Goal: Transaction & Acquisition: Subscribe to service/newsletter

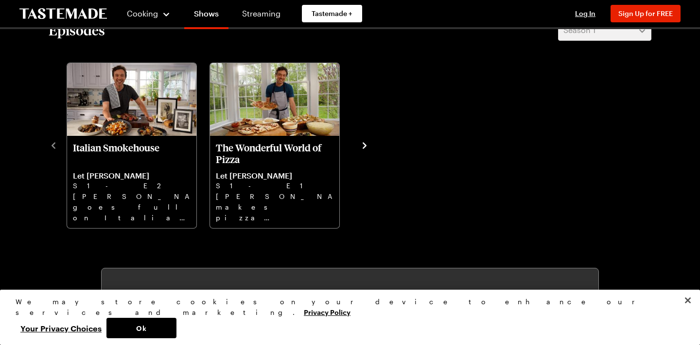
scroll to position [315, 0]
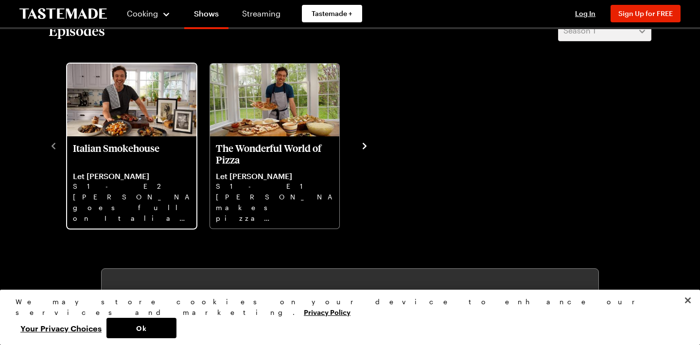
click at [135, 105] on img "Italian Smokehouse" at bounding box center [131, 100] width 129 height 73
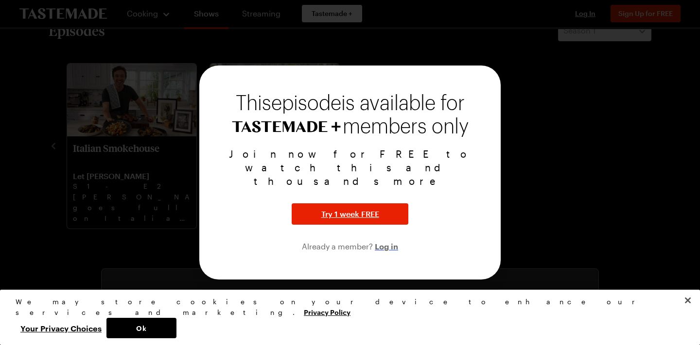
click at [392, 240] on span "Log in" at bounding box center [386, 246] width 23 height 12
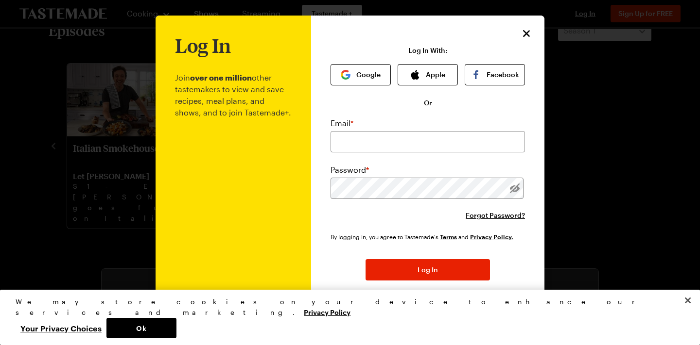
scroll to position [27, 0]
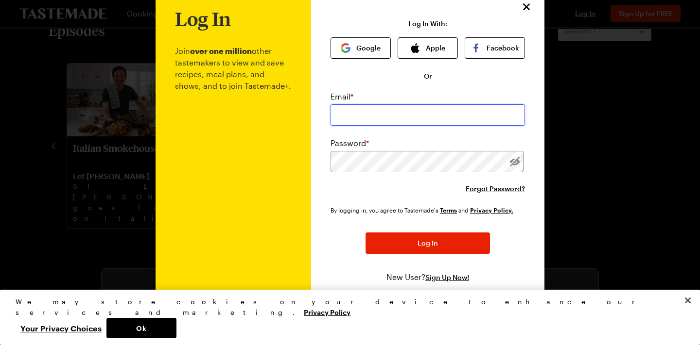
click at [381, 114] on input "email" at bounding box center [427, 114] width 194 height 21
type input "[EMAIL_ADDRESS][DOMAIN_NAME]"
click at [366, 172] on div "Email * [EMAIL_ADDRESS][DOMAIN_NAME] Password * Forgot Password?" at bounding box center [427, 142] width 194 height 103
click at [495, 82] on div "Log In With: Google Apple Facebook Or Email * [EMAIL_ADDRESS][DOMAIN_NAME] Pass…" at bounding box center [427, 164] width 194 height 289
click at [355, 49] on button "Google" at bounding box center [360, 47] width 60 height 21
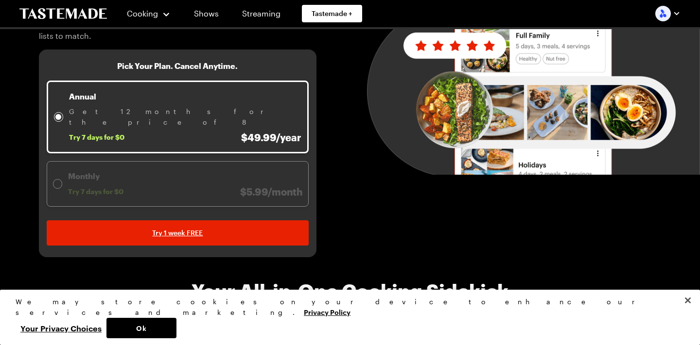
scroll to position [149, 0]
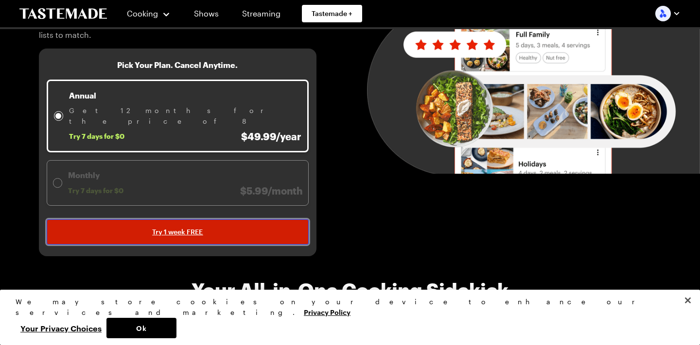
click at [226, 220] on link "Try 1 week FREE" at bounding box center [178, 232] width 262 height 25
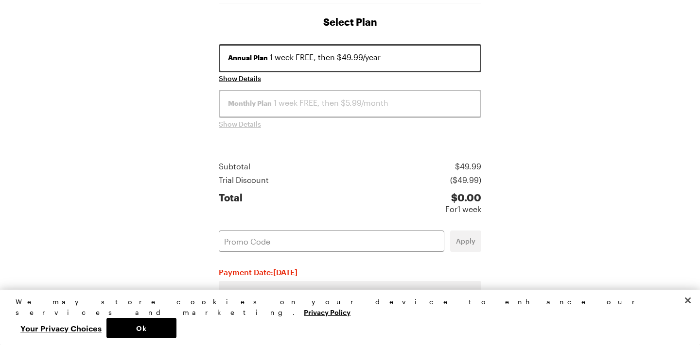
scroll to position [197, 0]
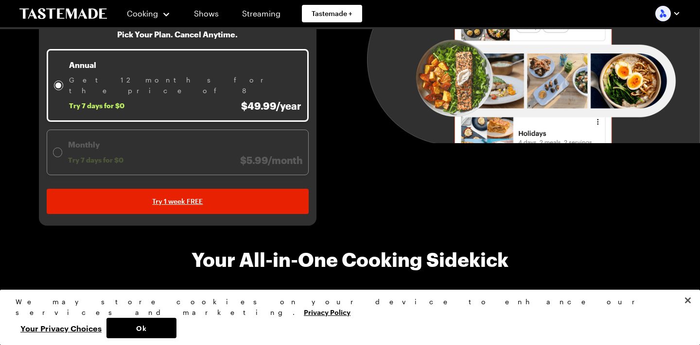
scroll to position [245, 0]
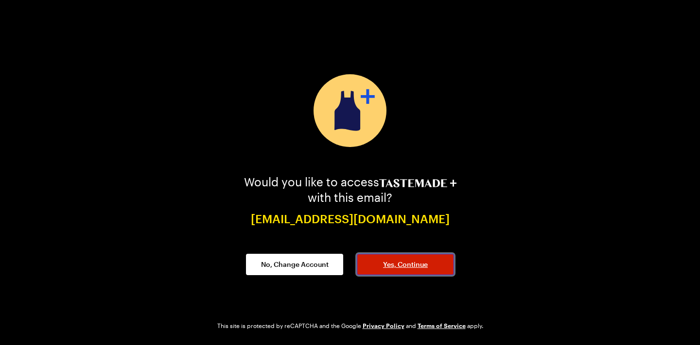
click at [434, 259] on button "Yes, Continue" at bounding box center [405, 264] width 97 height 21
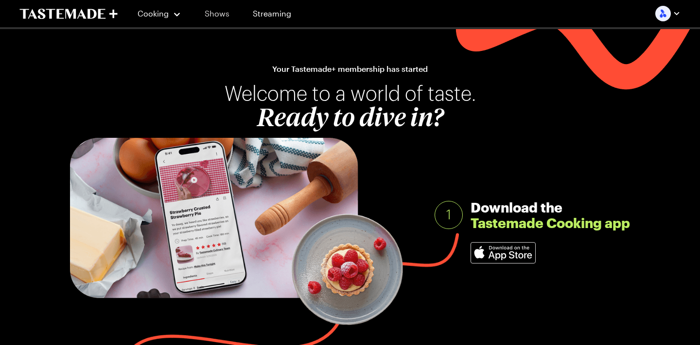
click at [214, 15] on link "Shows" at bounding box center [217, 13] width 44 height 27
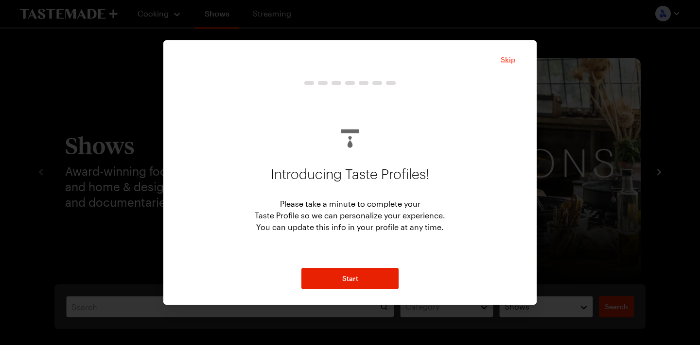
click at [508, 62] on span "Skip" at bounding box center [507, 60] width 15 height 10
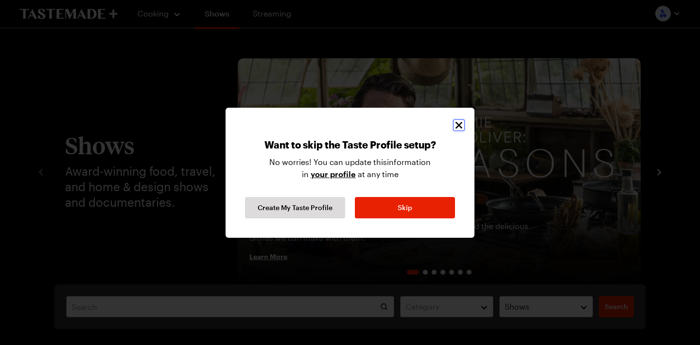
click at [458, 123] on icon "Close" at bounding box center [459, 126] width 12 height 12
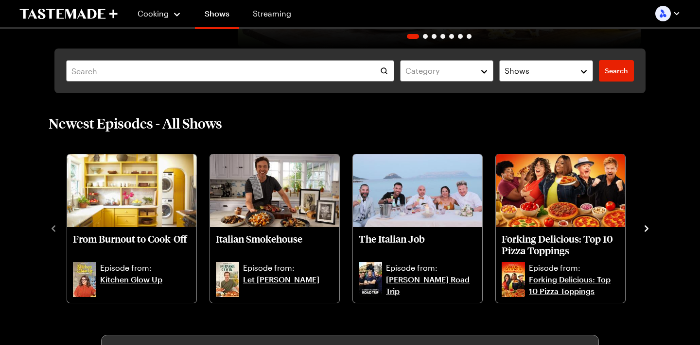
scroll to position [238, 0]
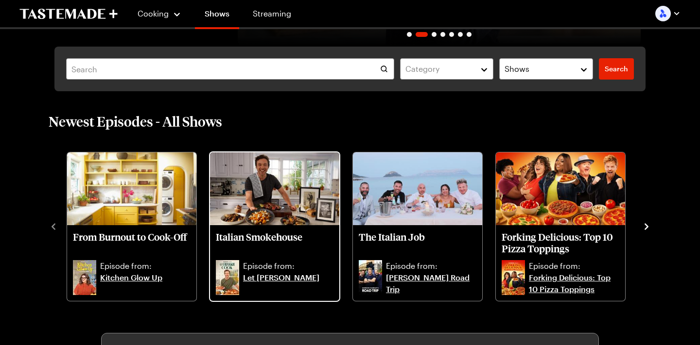
click at [269, 200] on img "Italian Smokehouse" at bounding box center [274, 189] width 129 height 73
